Goal: Use online tool/utility: Utilize a website feature to perform a specific function

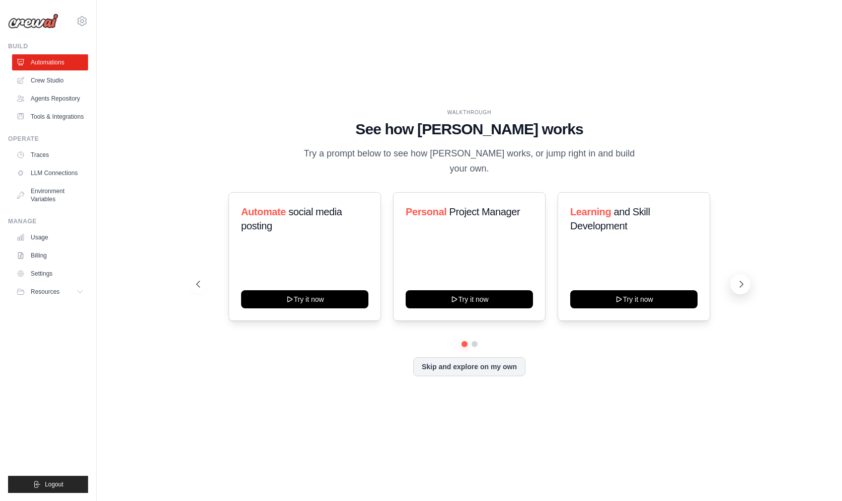
click at [733, 274] on button at bounding box center [740, 284] width 20 height 20
click at [499, 228] on div "Fitness and Health Monitor Try it now" at bounding box center [469, 256] width 153 height 129
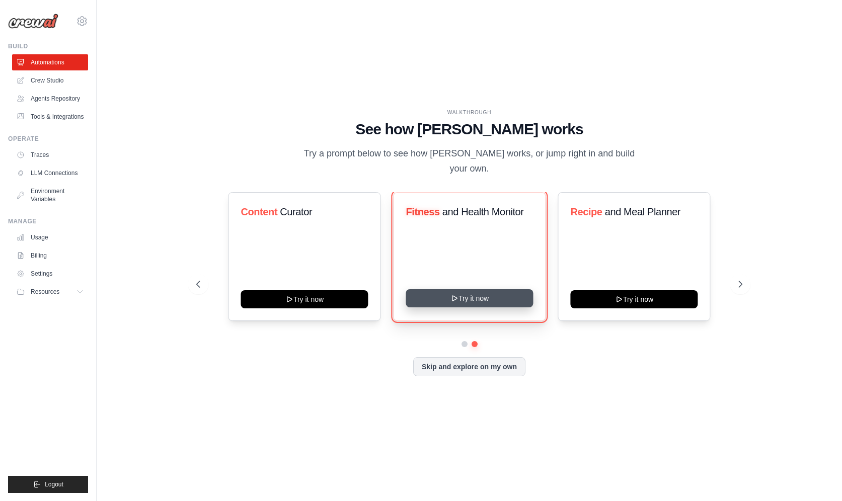
click at [484, 292] on button "Try it now" at bounding box center [469, 298] width 127 height 18
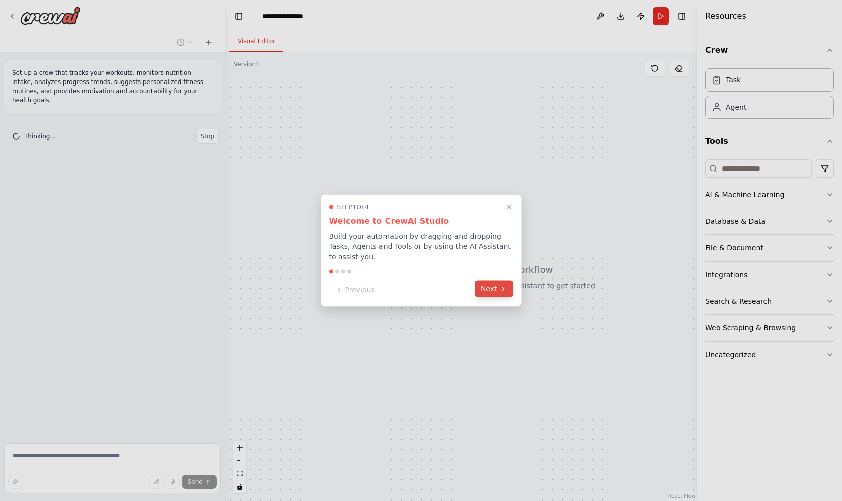
click at [492, 289] on button "Next" at bounding box center [494, 289] width 39 height 17
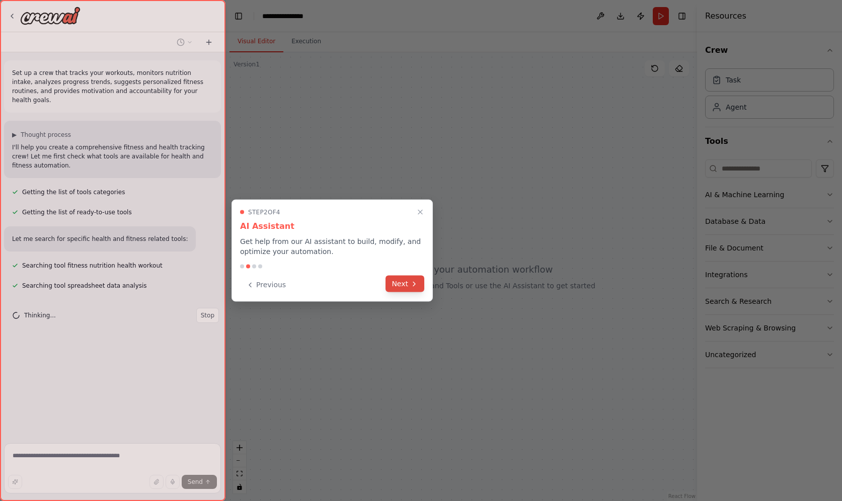
click at [399, 288] on button "Next" at bounding box center [405, 284] width 39 height 17
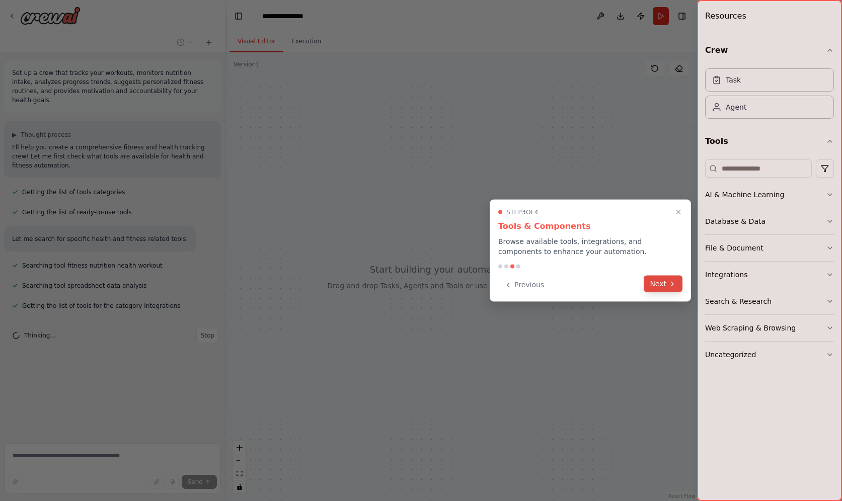
click at [663, 287] on button "Next" at bounding box center [663, 284] width 39 height 17
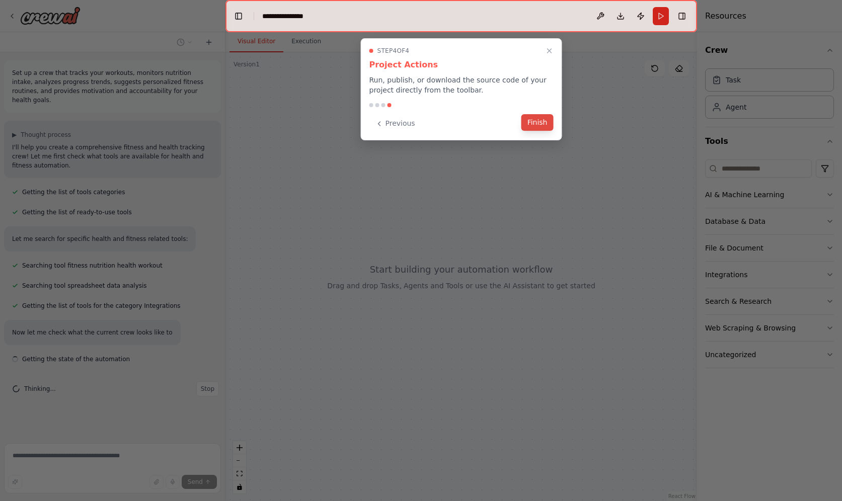
click at [540, 125] on button "Finish" at bounding box center [537, 122] width 32 height 17
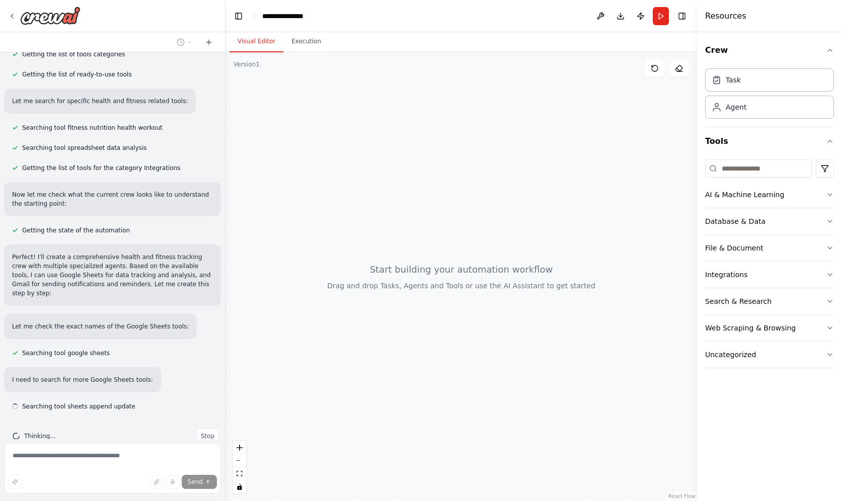
scroll to position [140, 0]
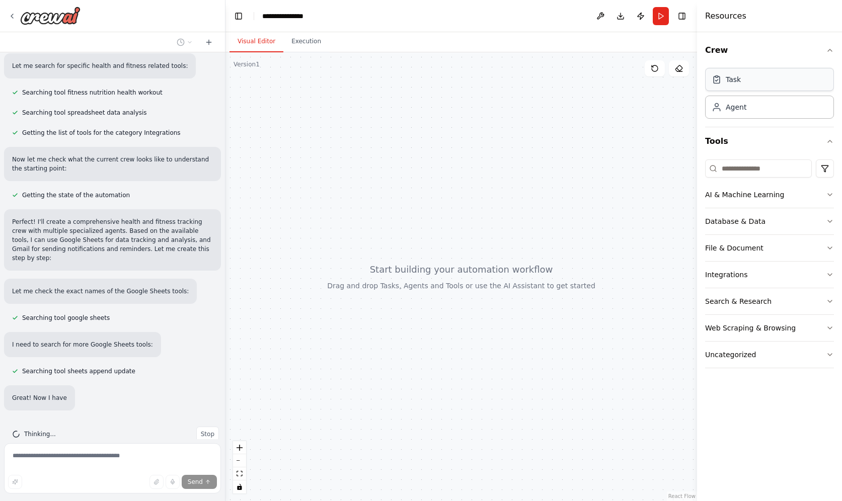
click at [748, 82] on div "Task" at bounding box center [769, 79] width 129 height 23
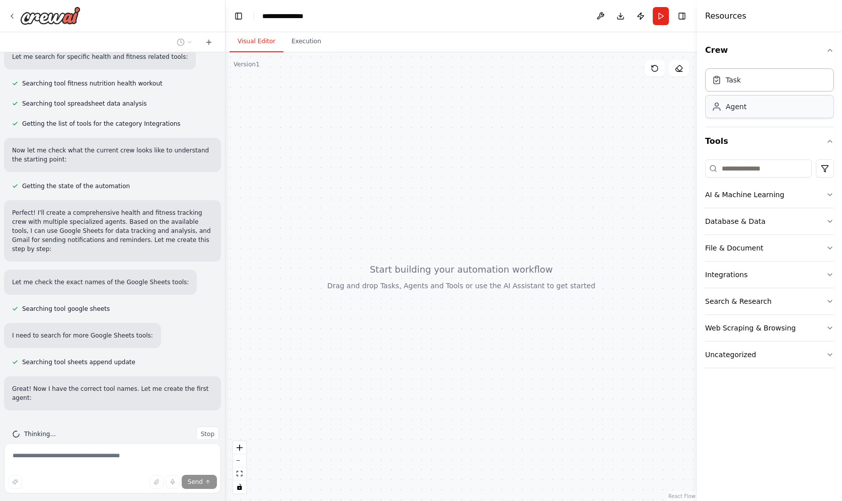
click at [746, 106] on div "Agent" at bounding box center [769, 106] width 129 height 23
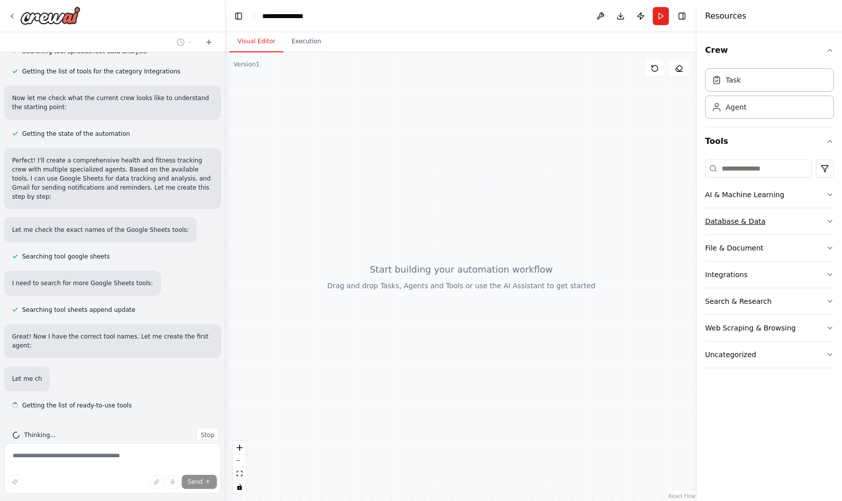
scroll to position [236, 0]
click at [819, 216] on button "Database & Data" at bounding box center [769, 221] width 129 height 26
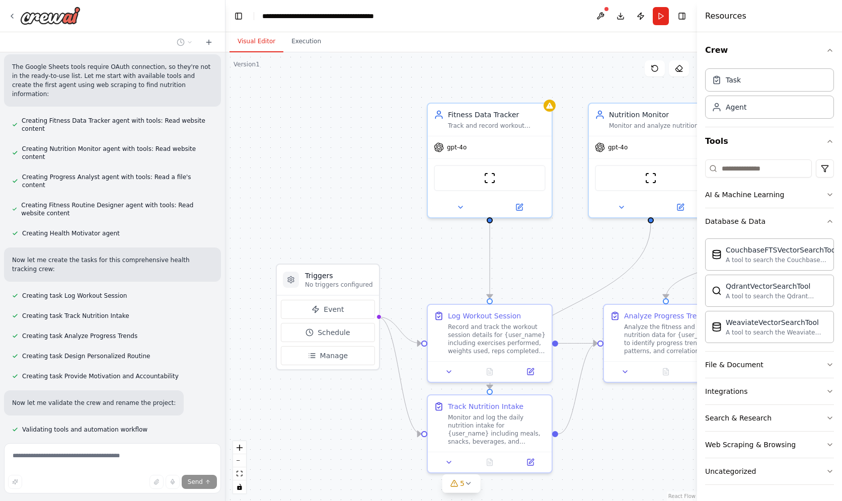
scroll to position [620, 0]
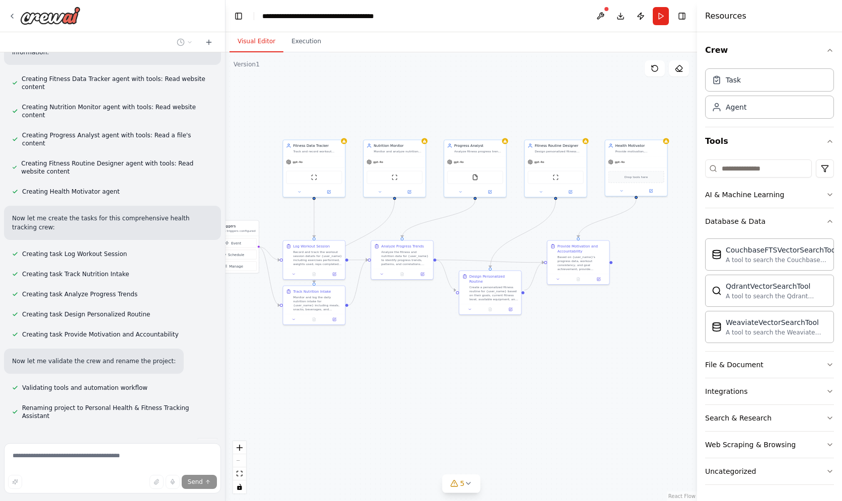
click at [425, 379] on div "Set up a crew that tracks your workouts, monitors nutrition intake, analyzes pr…" at bounding box center [421, 250] width 842 height 501
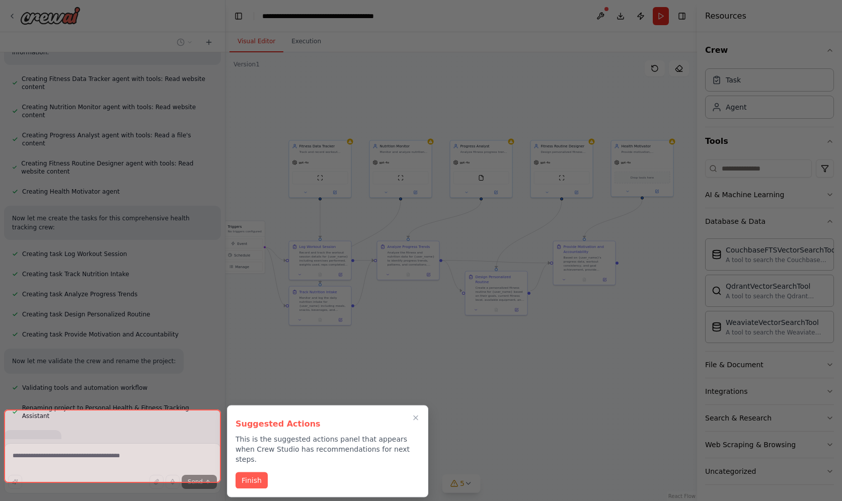
scroll to position [644, 0]
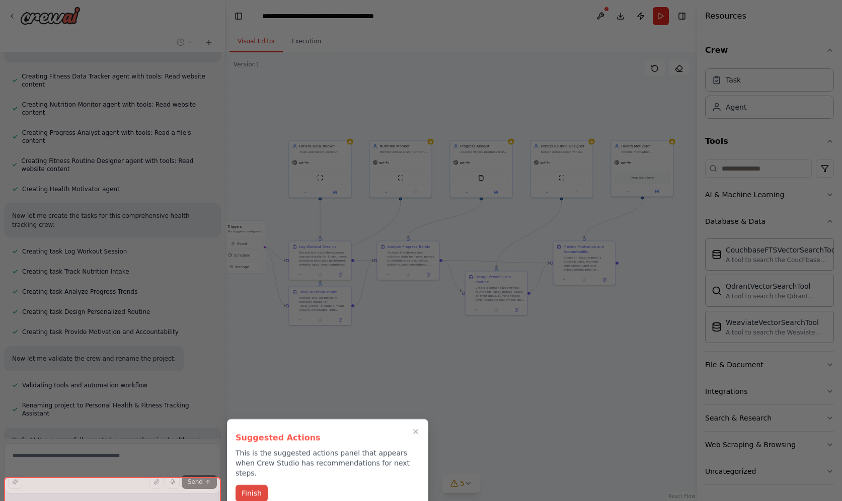
click at [251, 485] on button "Finish" at bounding box center [252, 493] width 32 height 17
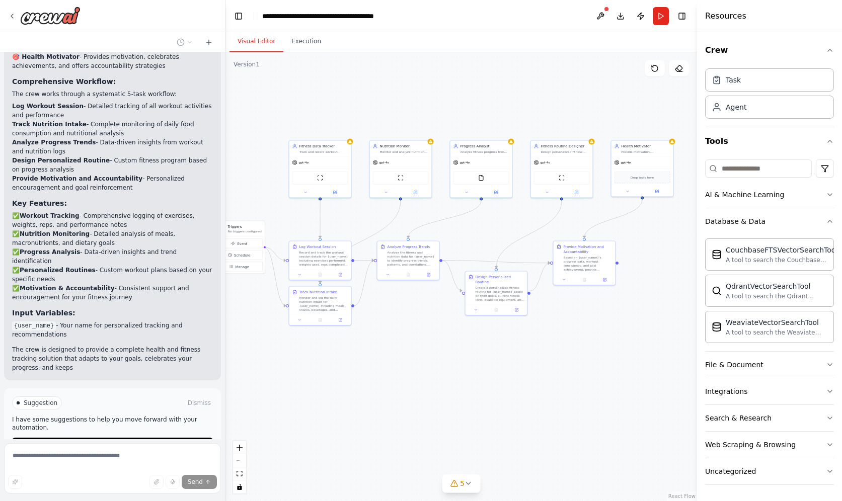
scroll to position [1159, 0]
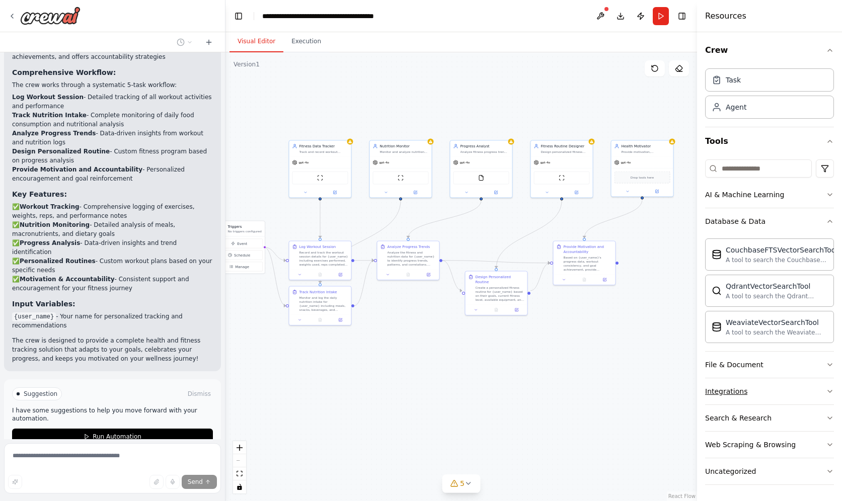
click at [815, 396] on button "Integrations" at bounding box center [769, 391] width 129 height 26
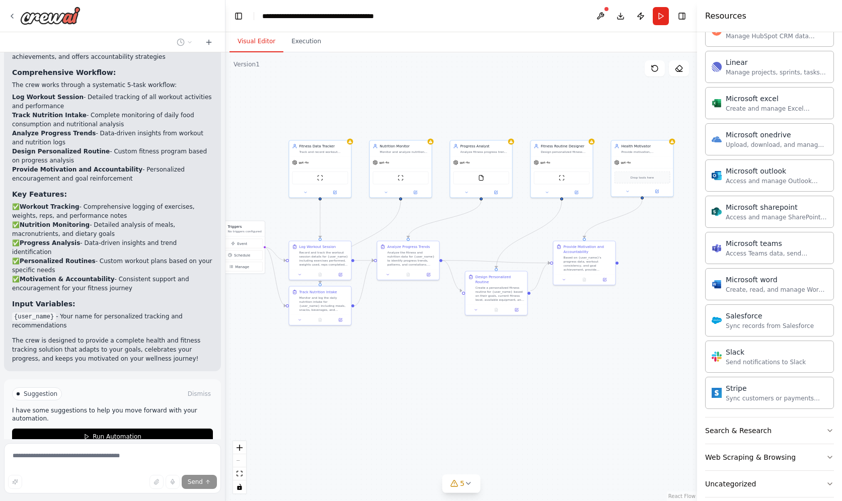
scroll to position [624, 0]
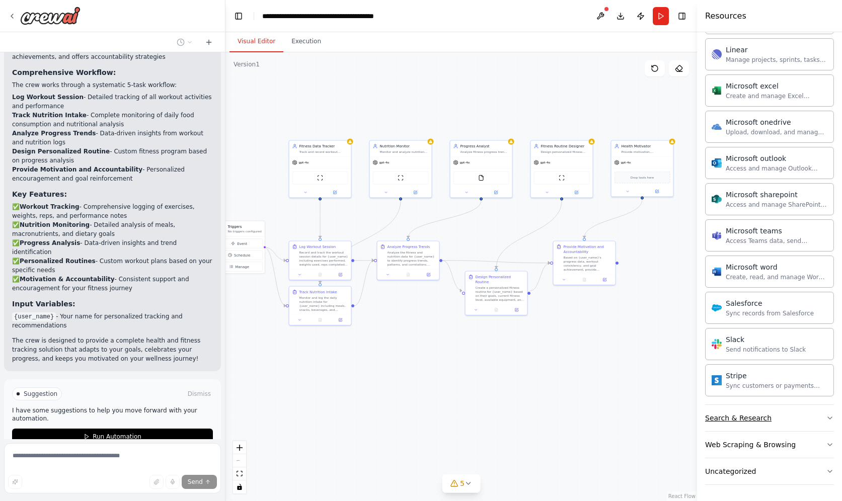
click at [828, 425] on button "Search & Research" at bounding box center [769, 418] width 129 height 26
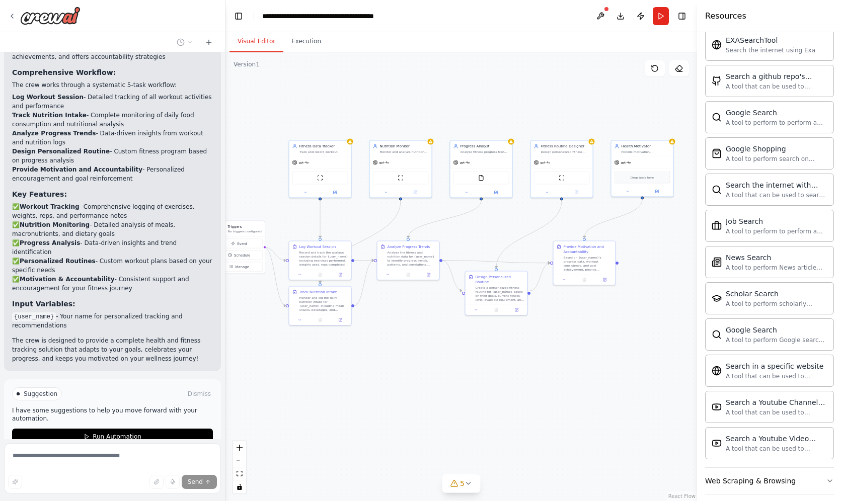
scroll to position [1139, 0]
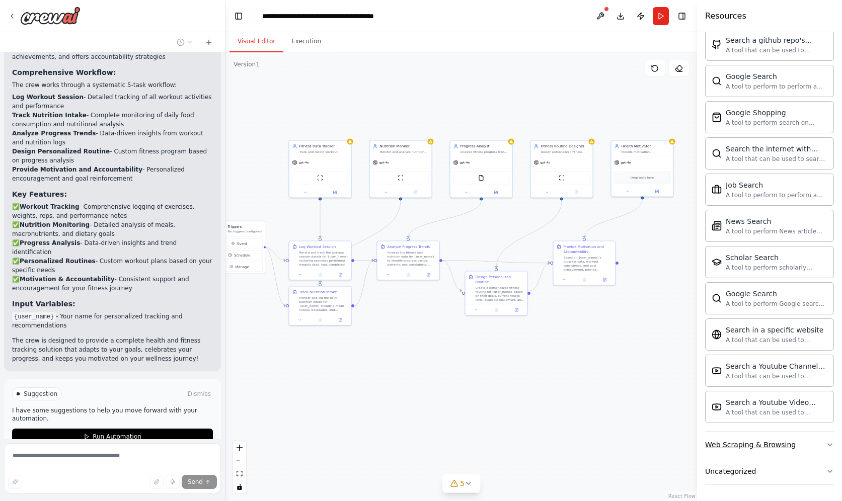
click at [803, 450] on button "Web Scraping & Browsing" at bounding box center [769, 445] width 129 height 26
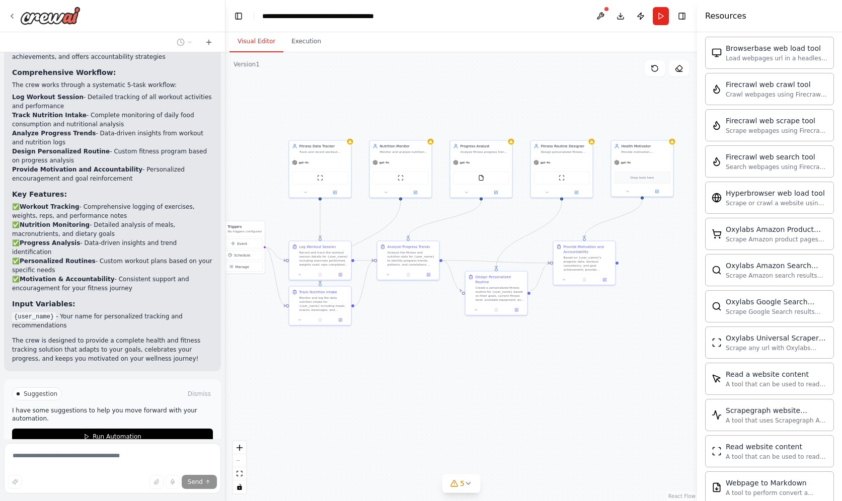
scroll to position [1691, 0]
